Goal: Find specific page/section: Find specific page/section

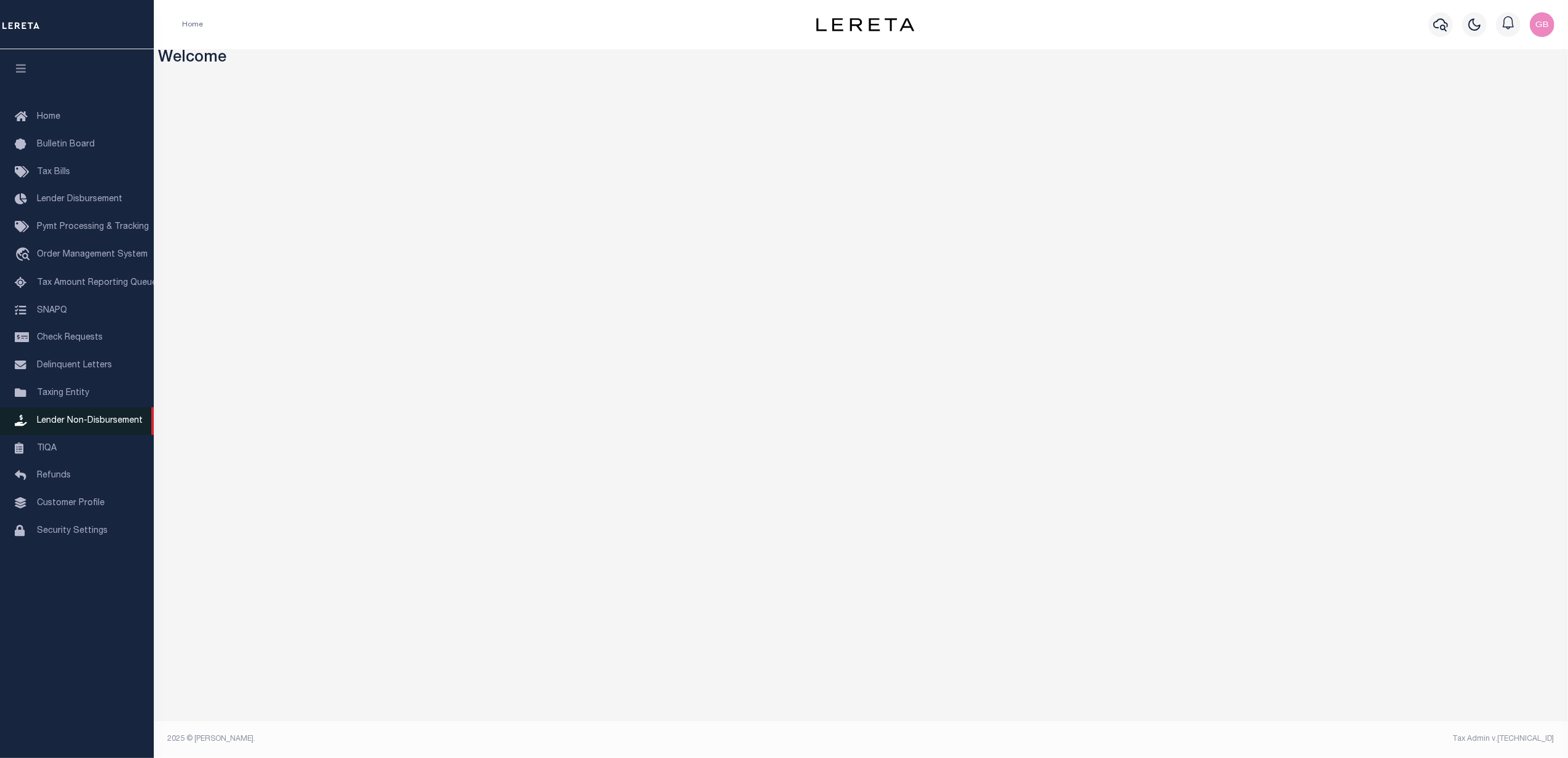
drag, startPoint x: 49, startPoint y: 397, endPoint x: 98, endPoint y: 411, distance: 51.0
click at [50, 397] on span "Taxing Entity" at bounding box center [63, 393] width 53 height 9
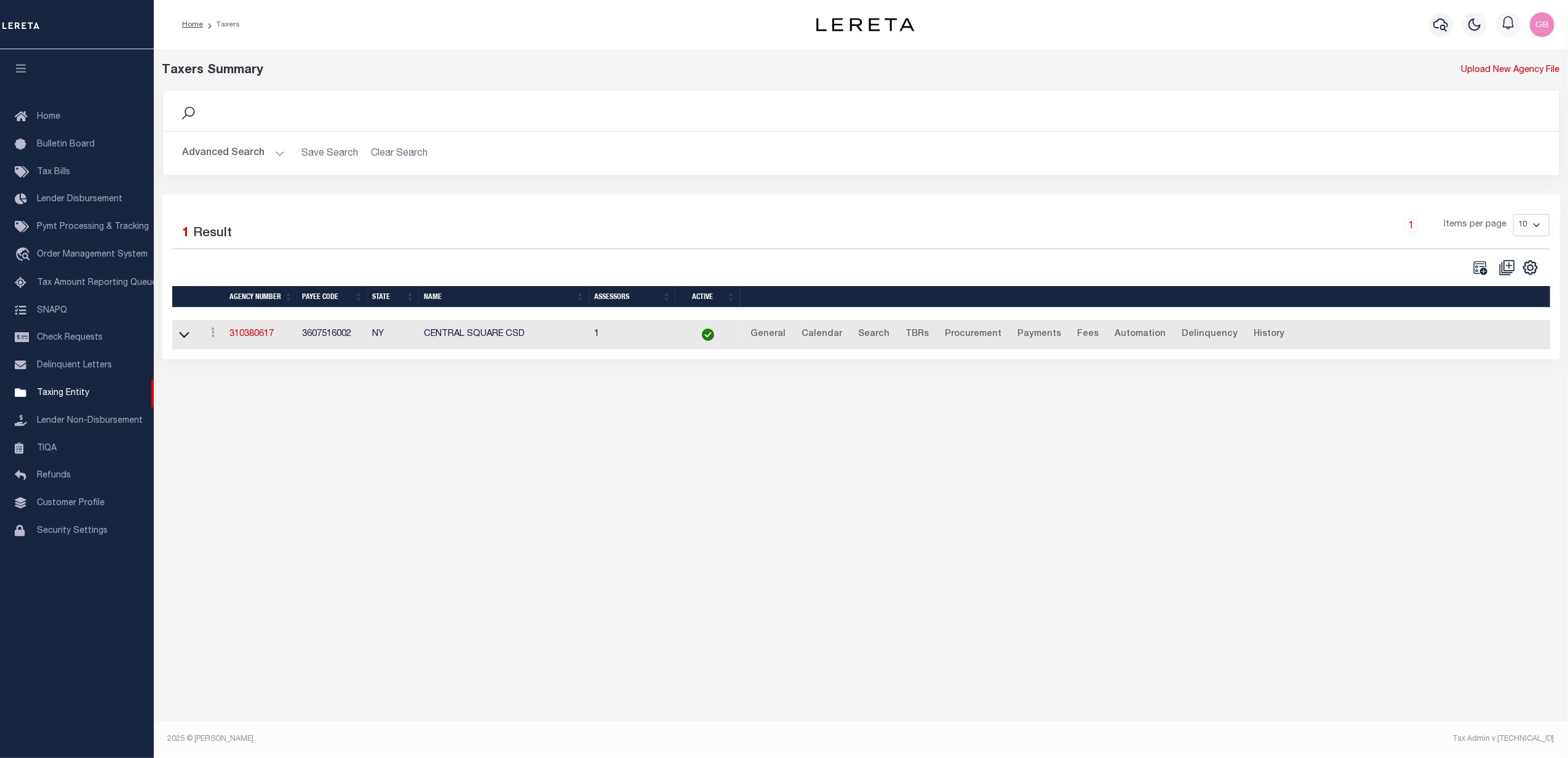
click at [260, 155] on button "Advanced Search" at bounding box center [233, 154] width 102 height 24
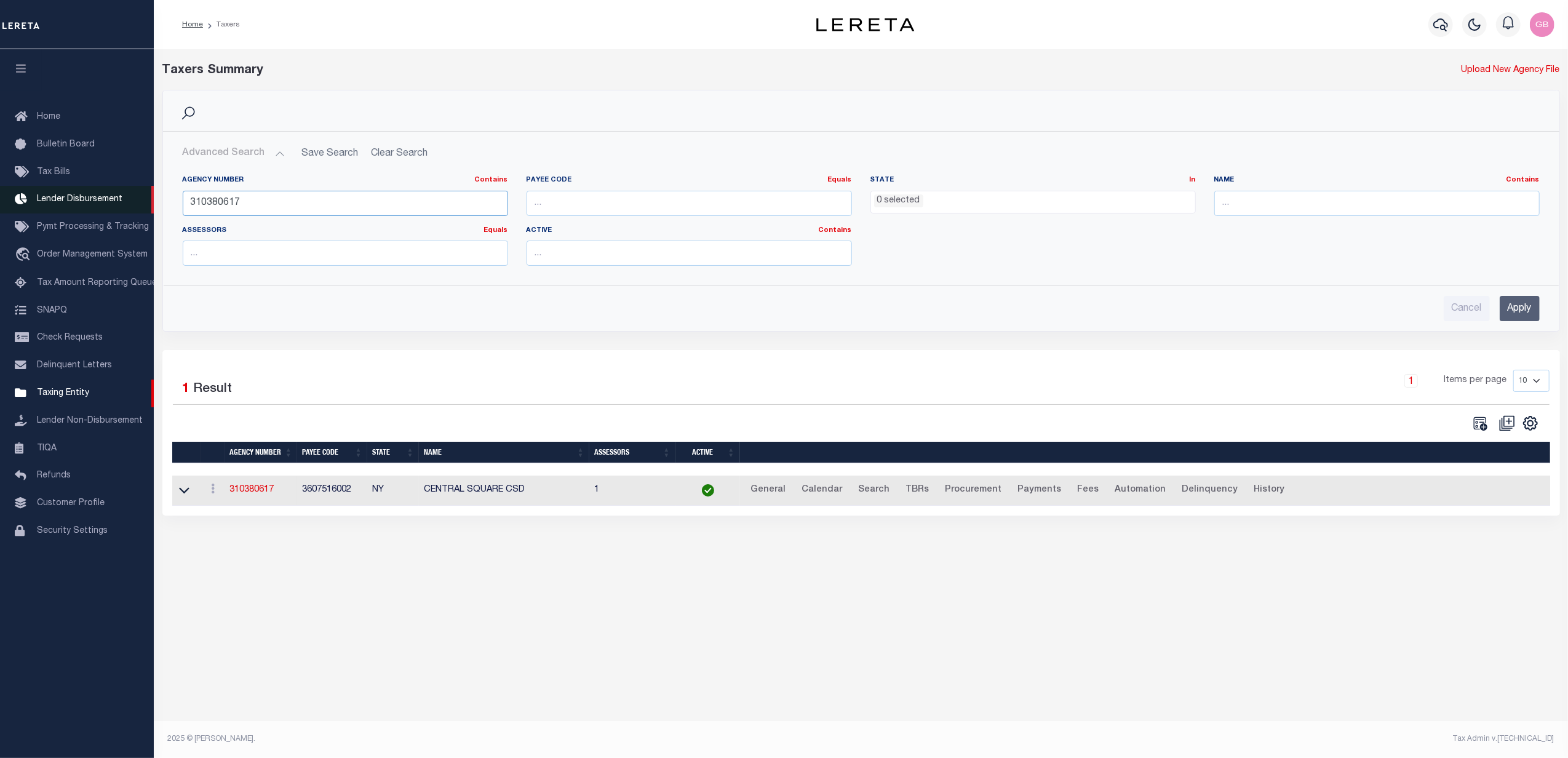
drag, startPoint x: 262, startPoint y: 197, endPoint x: 117, endPoint y: 210, distance: 145.6
click at [117, 210] on div "Home Taxers Profile" at bounding box center [784, 366] width 1568 height 732
type input "370150101"
click at [1515, 301] on input "Apply" at bounding box center [1519, 308] width 40 height 25
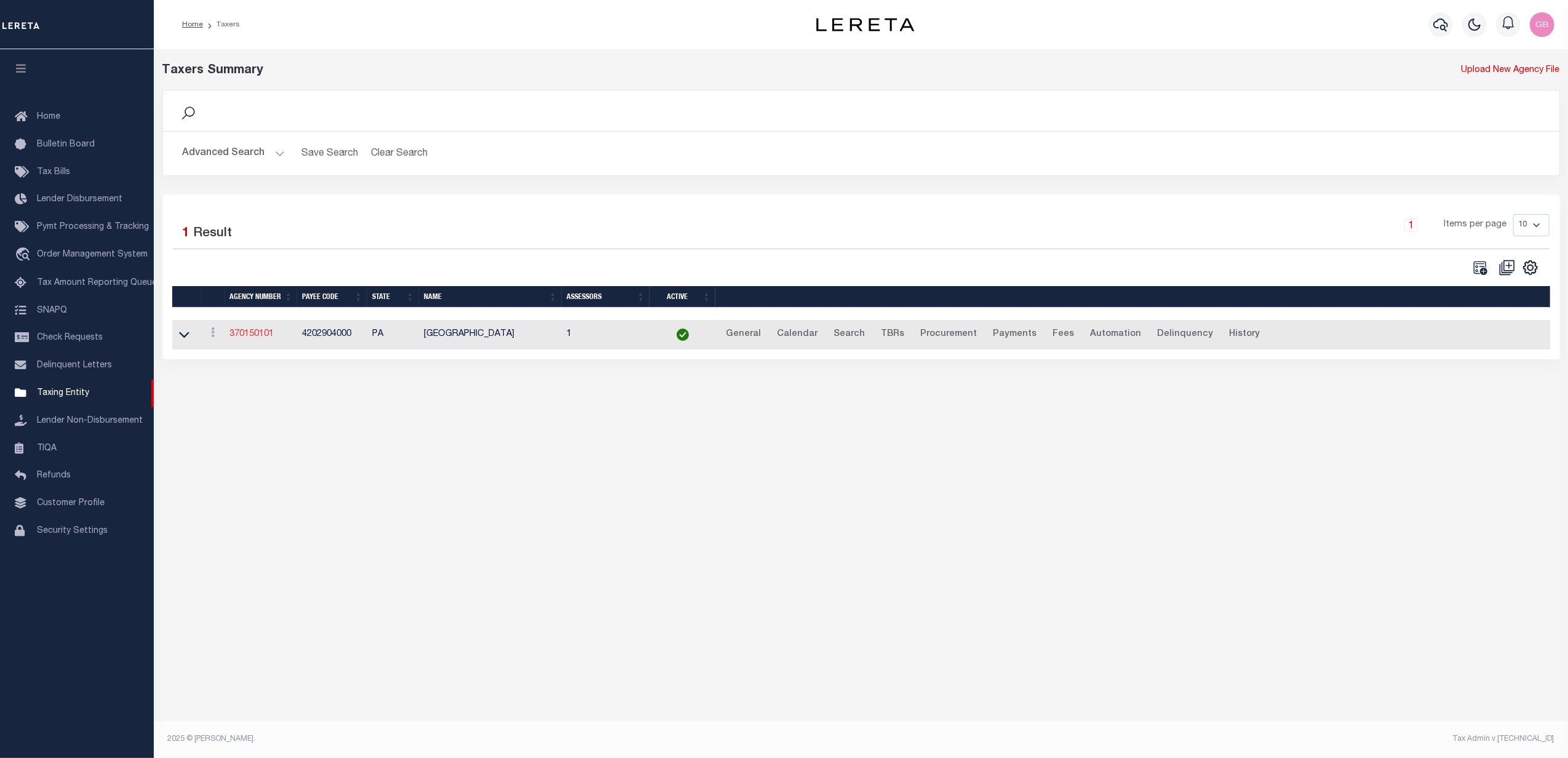
click at [247, 336] on link "370150101" at bounding box center [251, 334] width 44 height 9
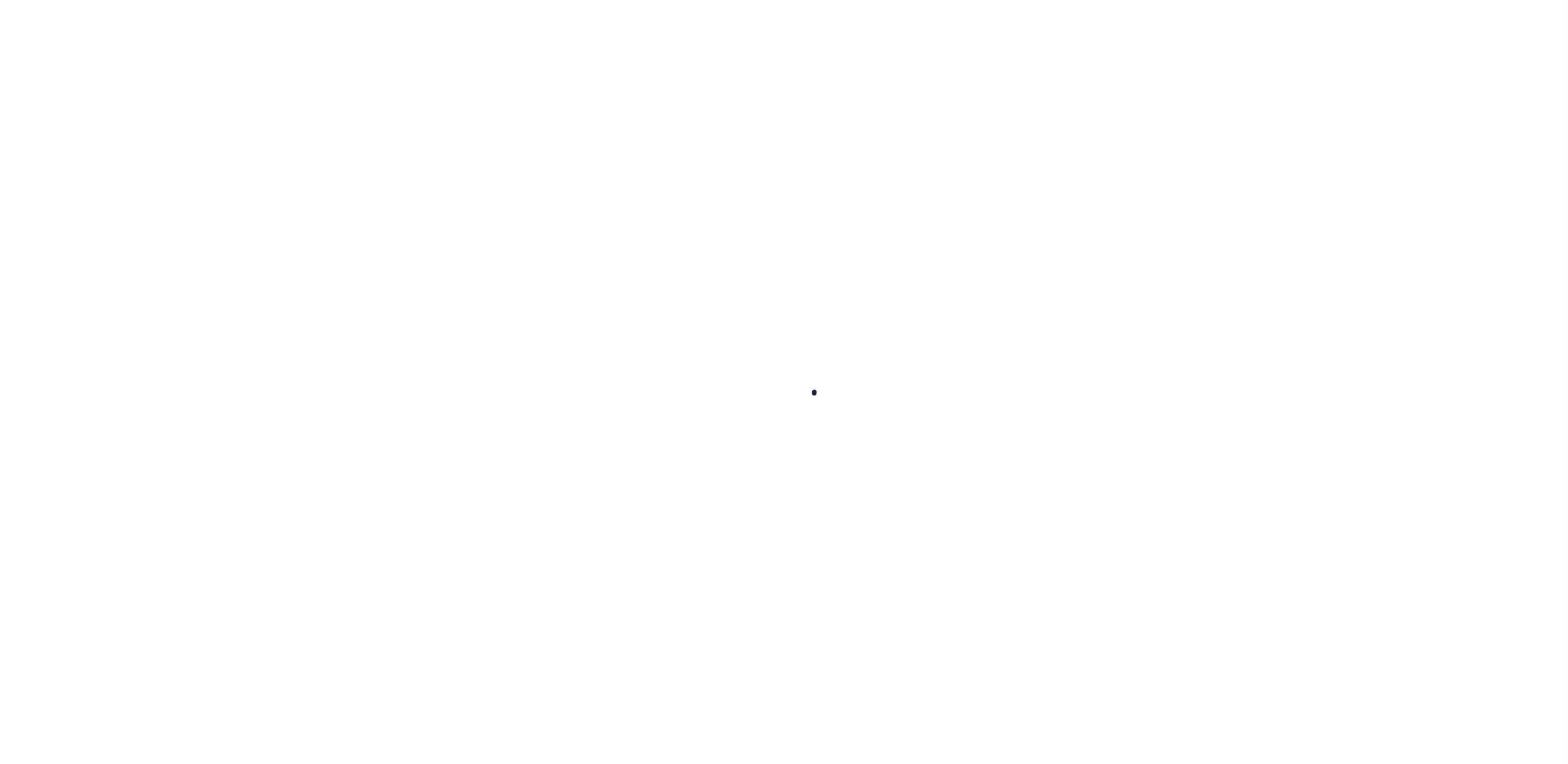
select select
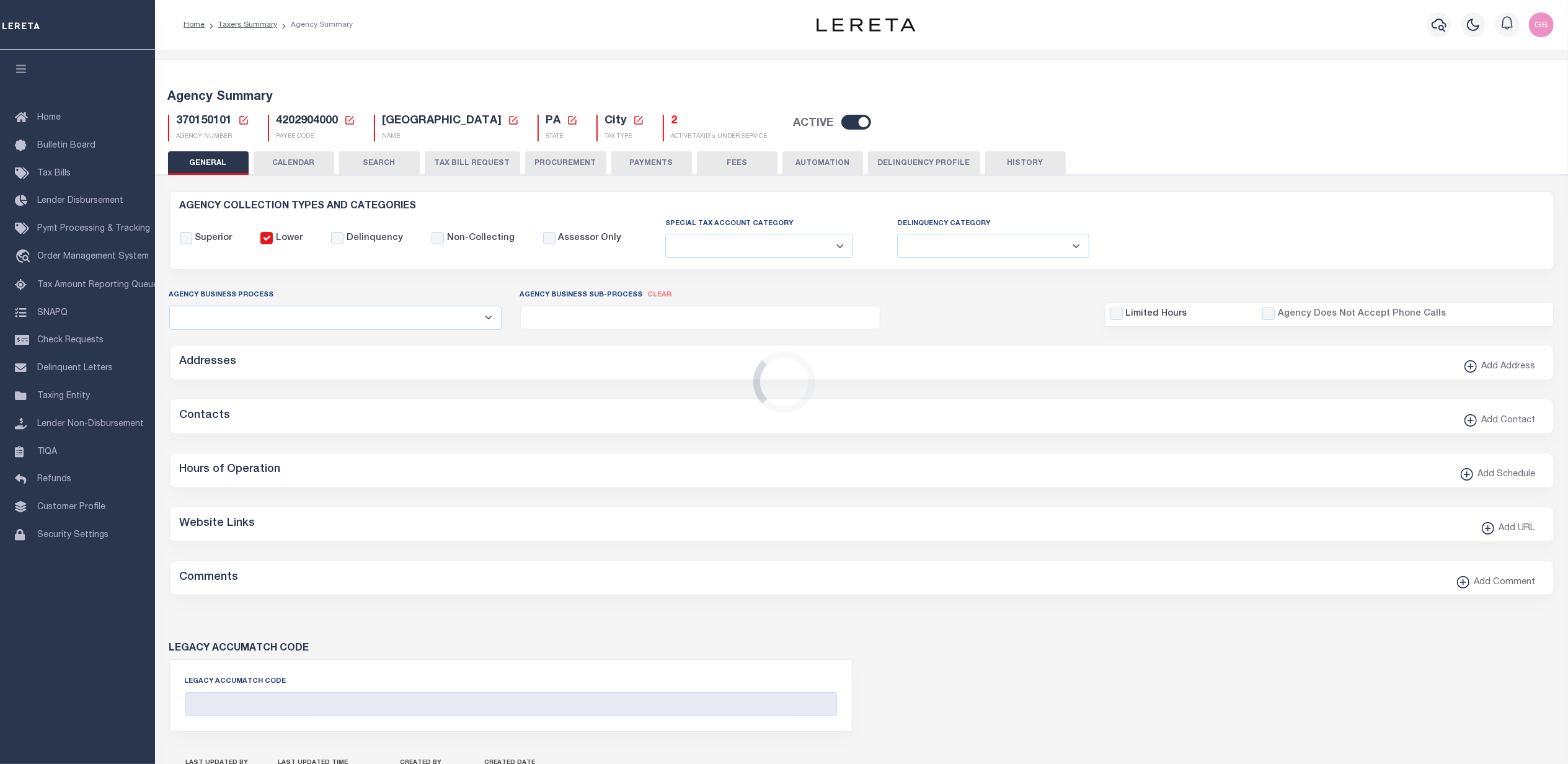
checkbox input "false"
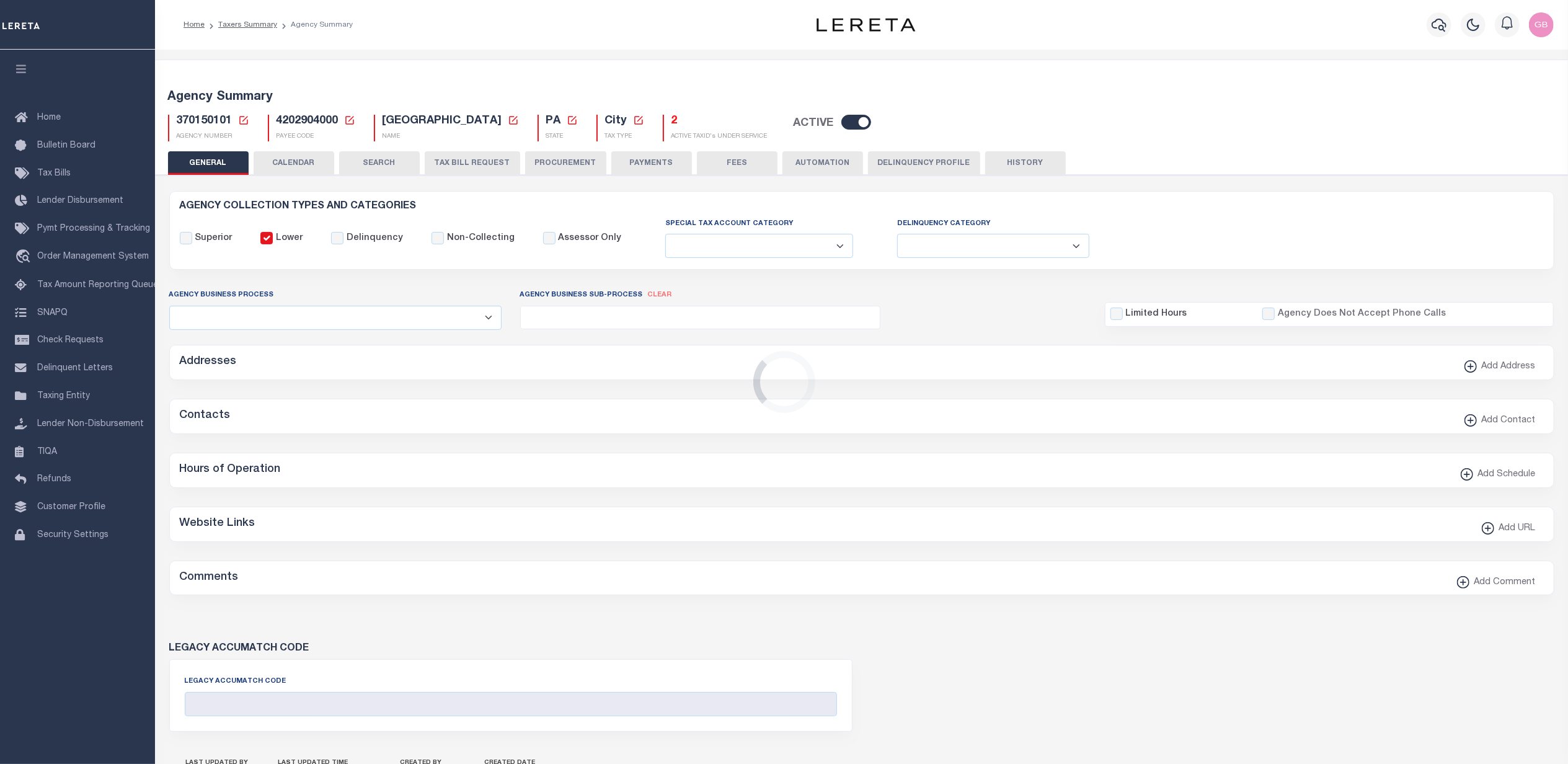
type input "4202904000"
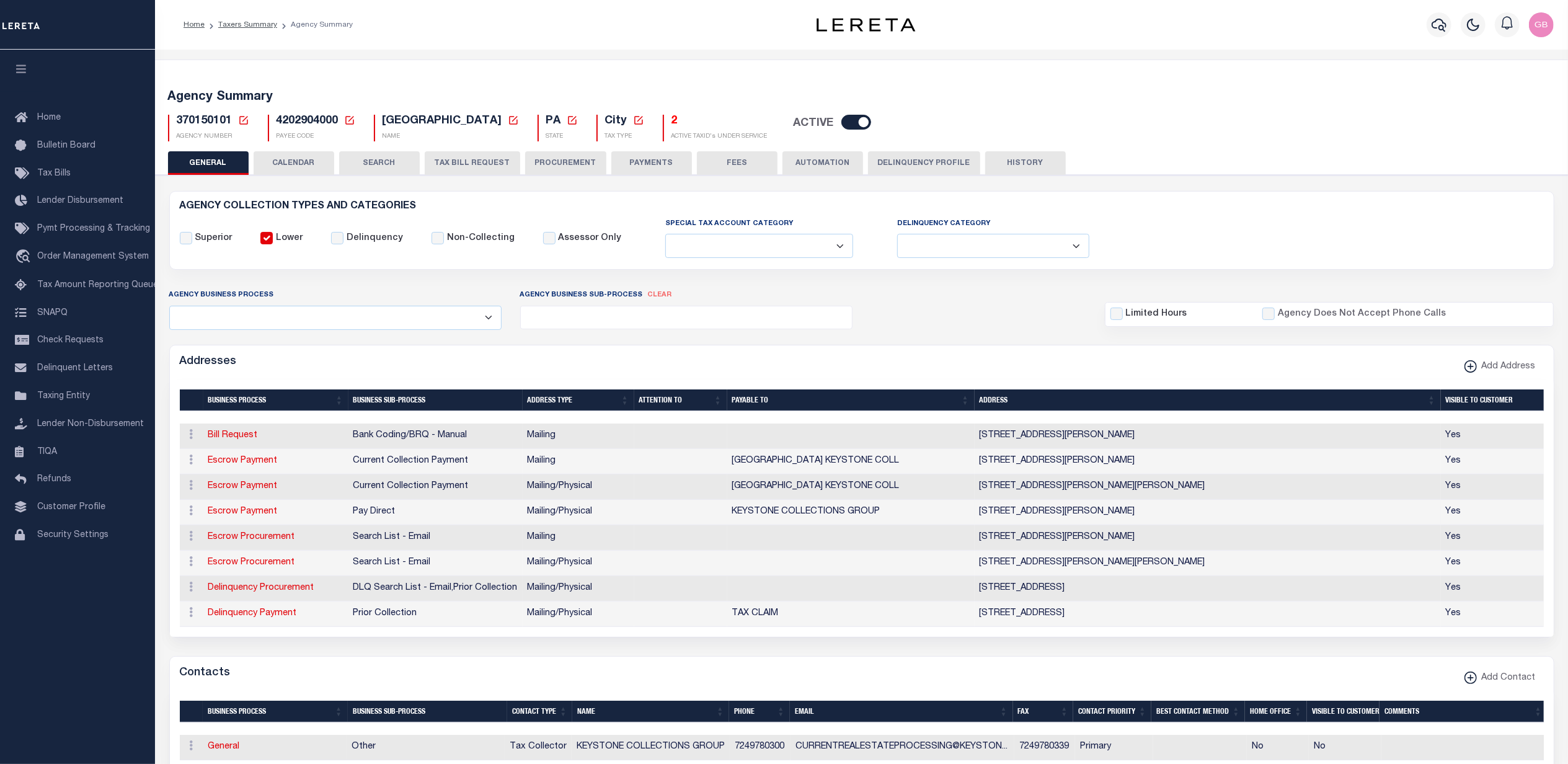
scroll to position [82, 0]
